Goal: Find specific page/section: Find specific page/section

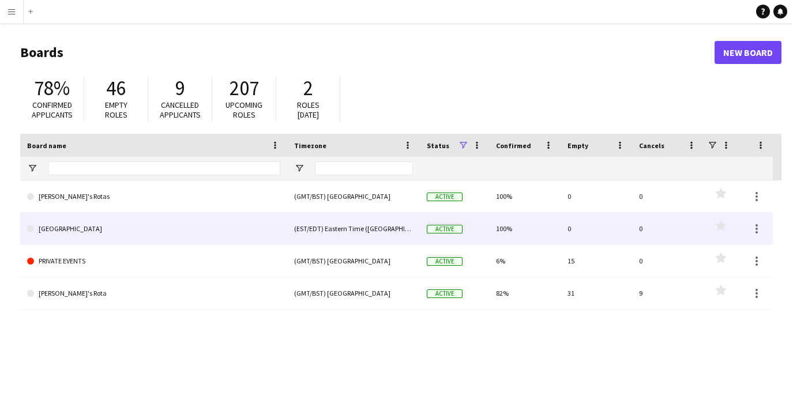
click at [53, 233] on link "[GEOGRAPHIC_DATA]" at bounding box center [153, 229] width 253 height 32
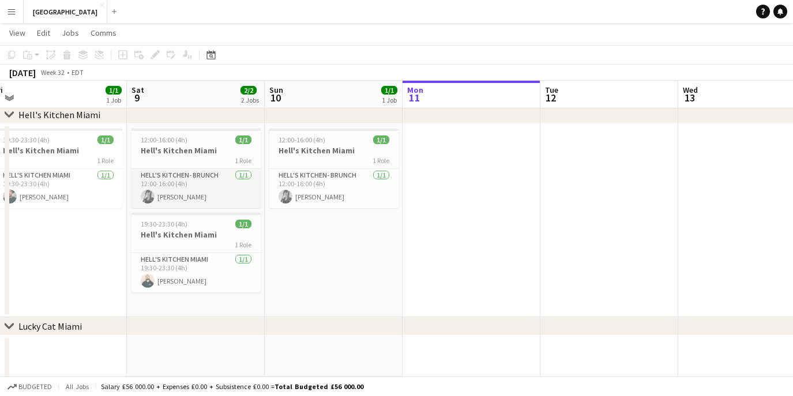
scroll to position [0, 426]
click at [15, 9] on app-icon "Menu" at bounding box center [11, 11] width 9 height 9
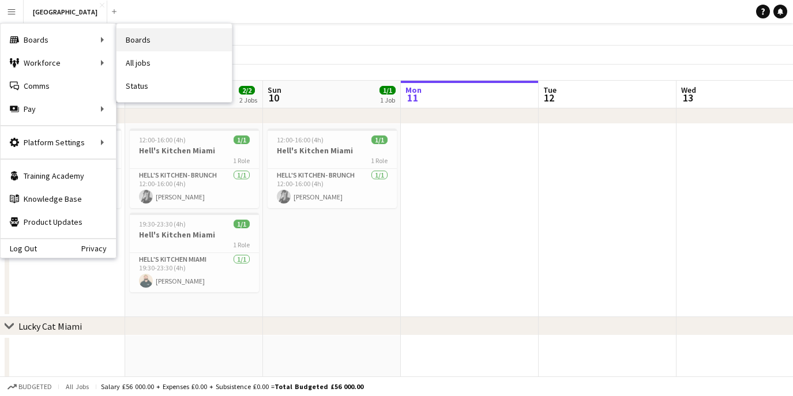
click at [138, 36] on link "Boards" at bounding box center [174, 39] width 115 height 23
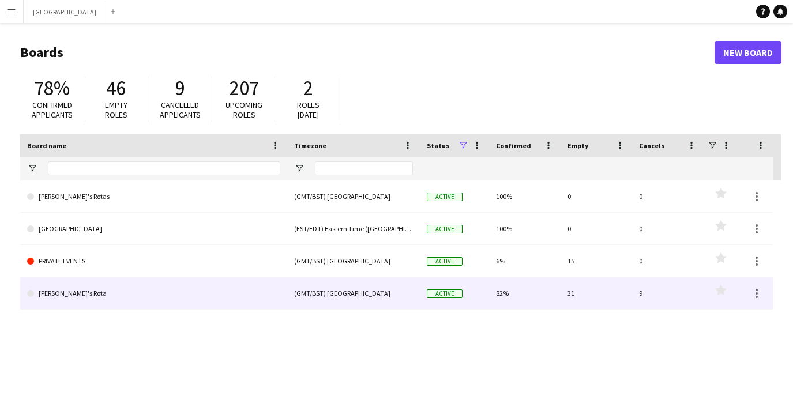
click at [72, 294] on link "[PERSON_NAME]'s Rota" at bounding box center [153, 294] width 253 height 32
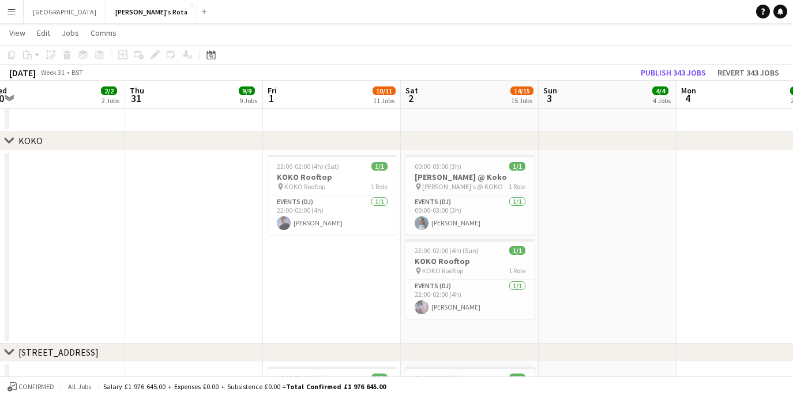
scroll to position [1490, 0]
click at [434, 186] on span "[PERSON_NAME]'s @ KOKO" at bounding box center [462, 186] width 81 height 9
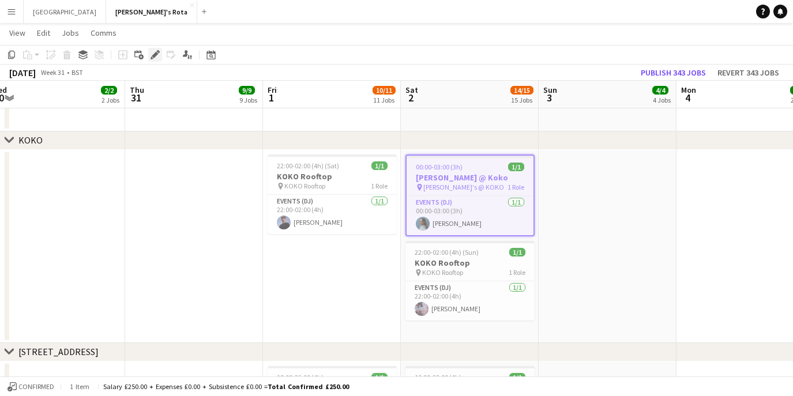
click at [154, 55] on icon at bounding box center [155, 55] width 6 height 6
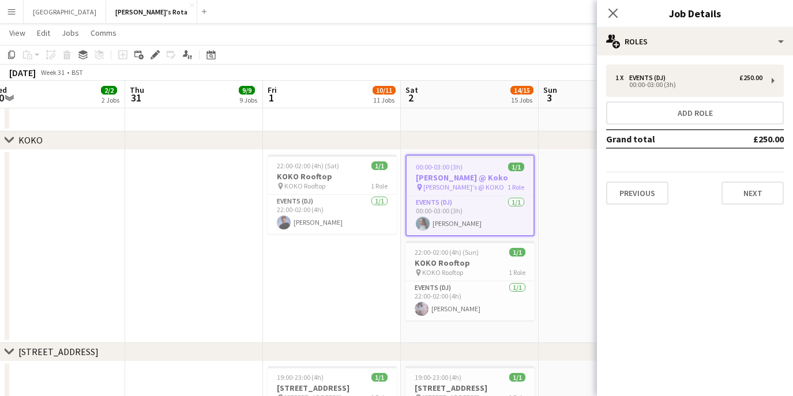
click at [283, 304] on app-date-cell "22:00-02:00 (4h) (Sat) 1/1 KOKO Rooftop pin KOKO Rooftop 1 Role Events (DJ) [DA…" at bounding box center [332, 246] width 138 height 193
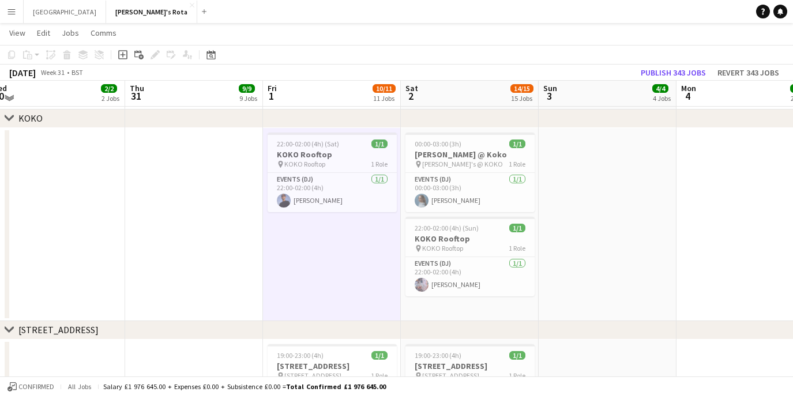
scroll to position [1510, 0]
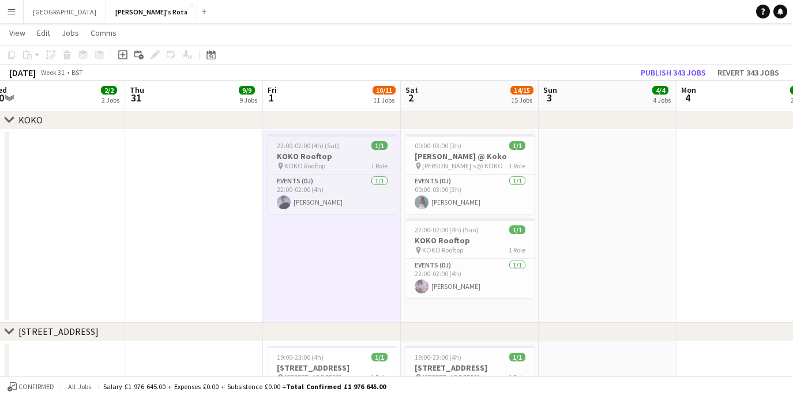
click at [352, 155] on h3 "KOKO Rooftop" at bounding box center [332, 156] width 129 height 10
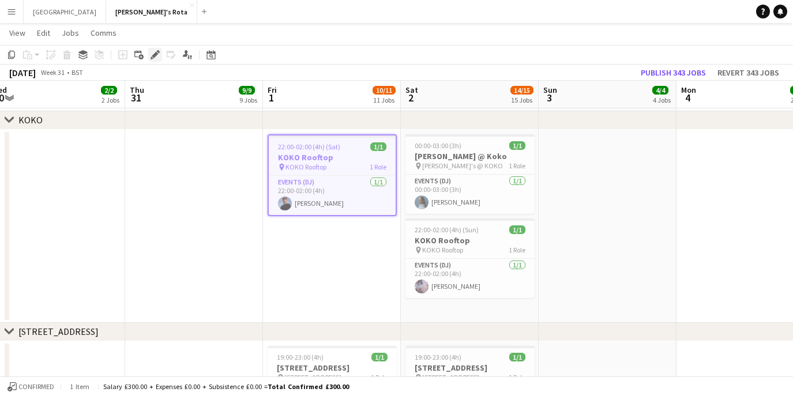
click at [153, 57] on icon at bounding box center [155, 55] width 6 height 6
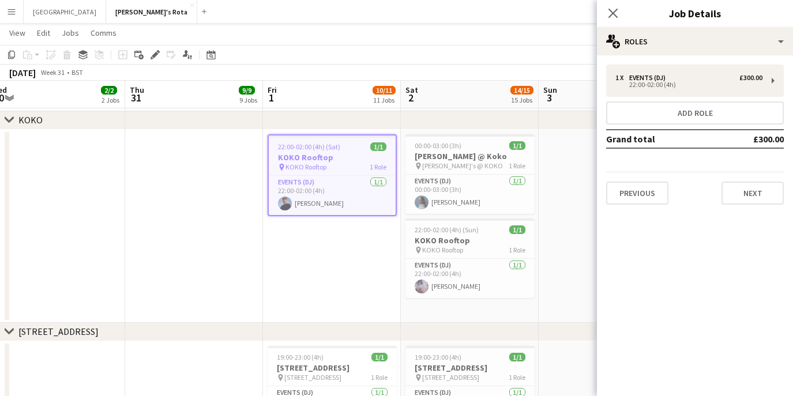
click at [323, 260] on app-date-cell "22:00-02:00 (4h) (Sat) 1/1 KOKO Rooftop pin KOKO Rooftop 1 Role Events (DJ) [DA…" at bounding box center [332, 226] width 138 height 193
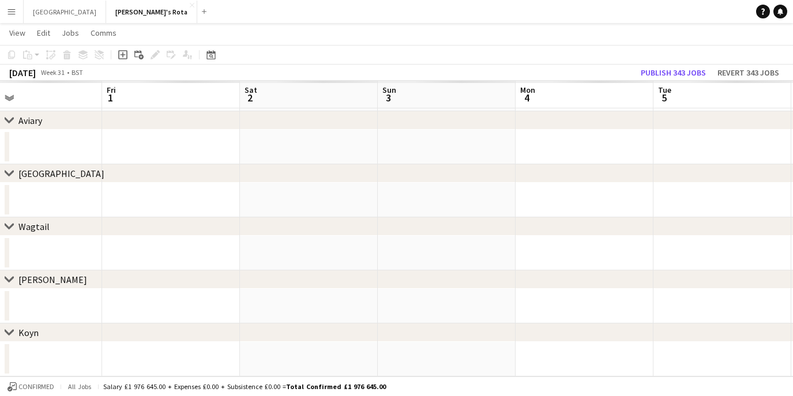
scroll to position [1167, 0]
